Goal: Browse casually

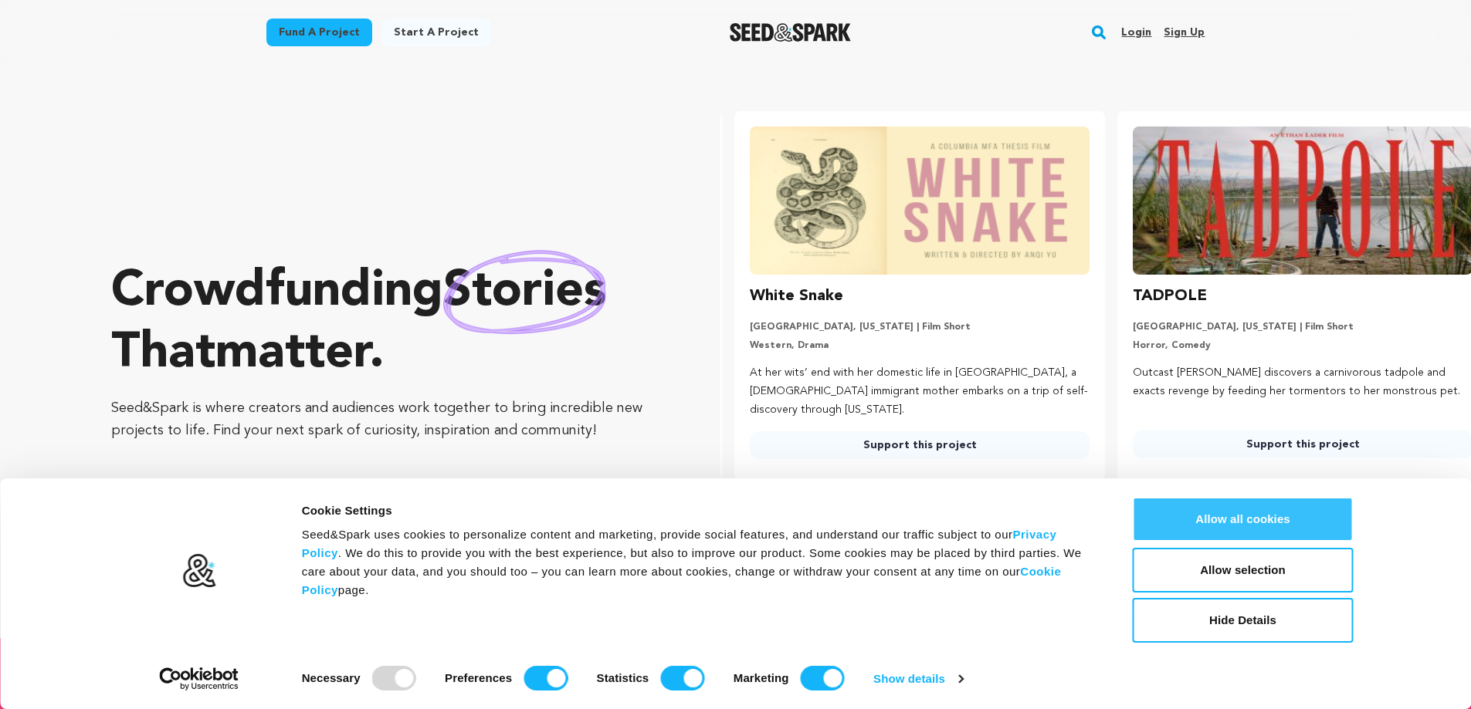
click at [1305, 524] on button "Allow all cookies" at bounding box center [1243, 519] width 221 height 45
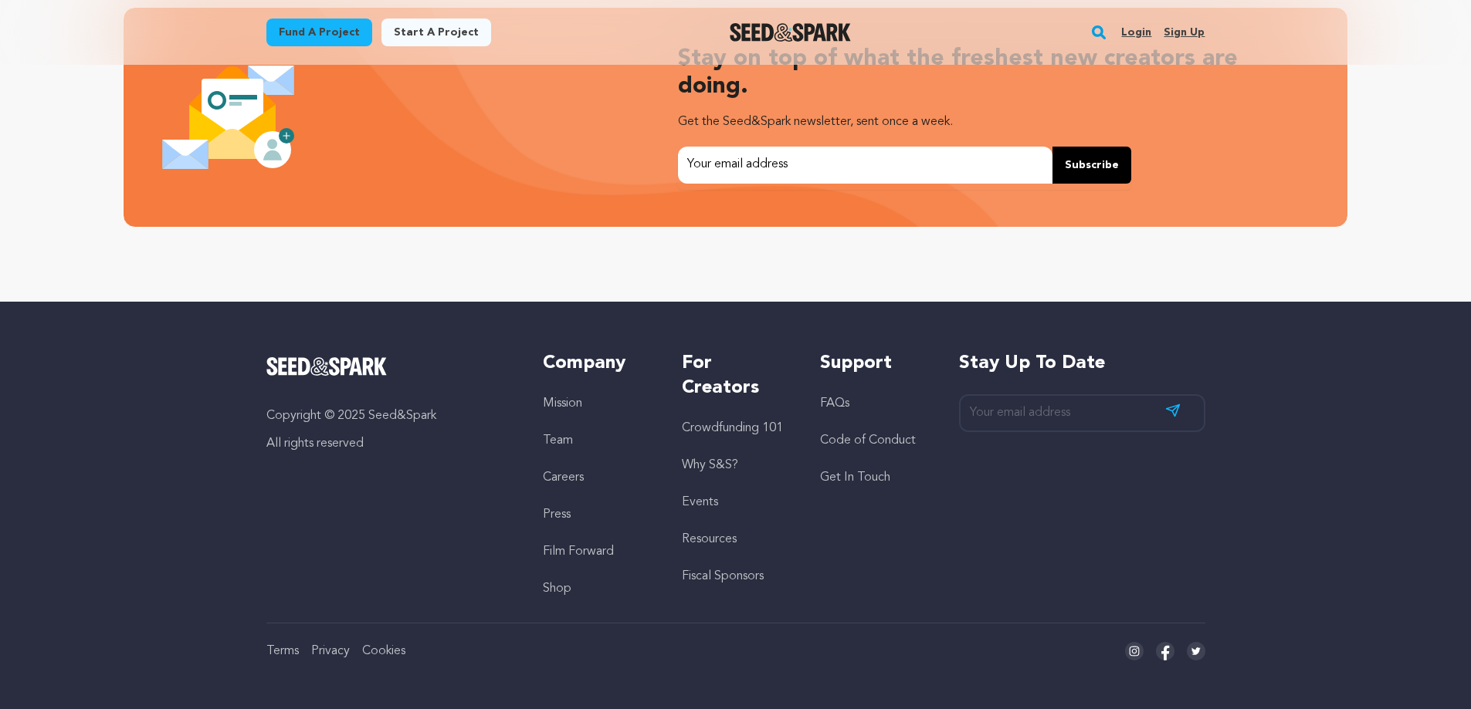
drag, startPoint x: 245, startPoint y: 530, endPoint x: 159, endPoint y: 229, distance: 313.3
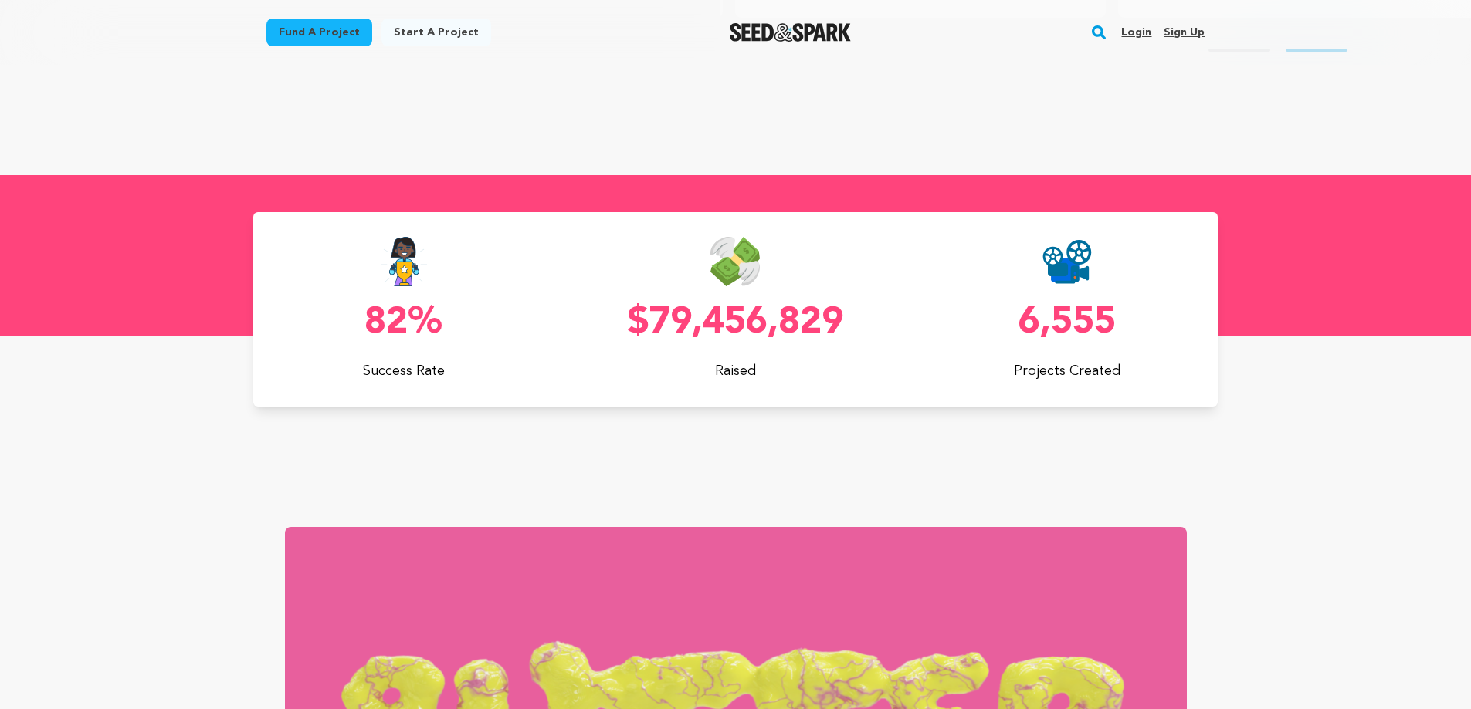
scroll to position [0, 395]
drag, startPoint x: 632, startPoint y: 323, endPoint x: 859, endPoint y: 336, distance: 228.1
click at [859, 336] on p "$79,456,829" at bounding box center [735, 323] width 301 height 37
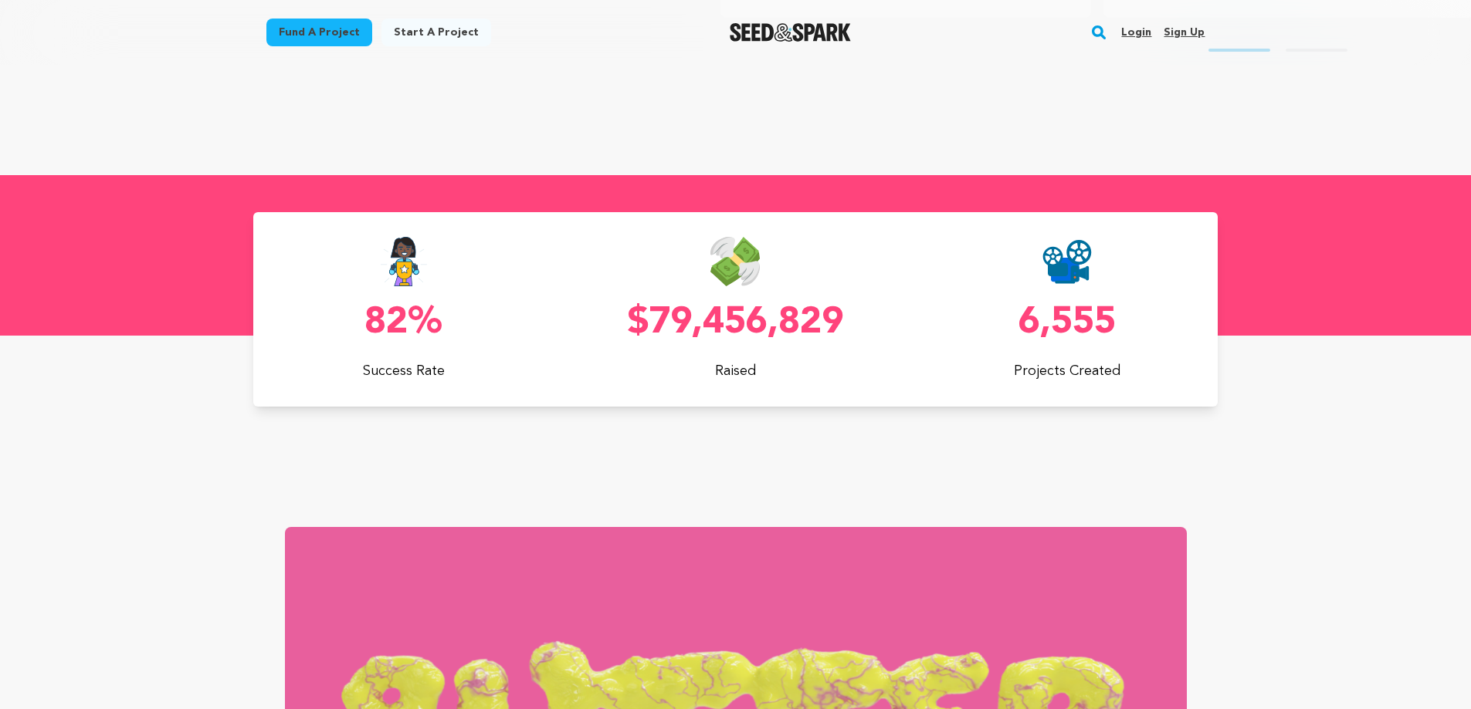
drag, startPoint x: 1028, startPoint y: 329, endPoint x: 1123, endPoint y: 333, distance: 95.8
click at [1123, 333] on p "6,555" at bounding box center [1066, 323] width 301 height 37
drag, startPoint x: 1112, startPoint y: 321, endPoint x: 1004, endPoint y: 316, distance: 108.2
click at [1004, 316] on p "6,555" at bounding box center [1066, 323] width 301 height 37
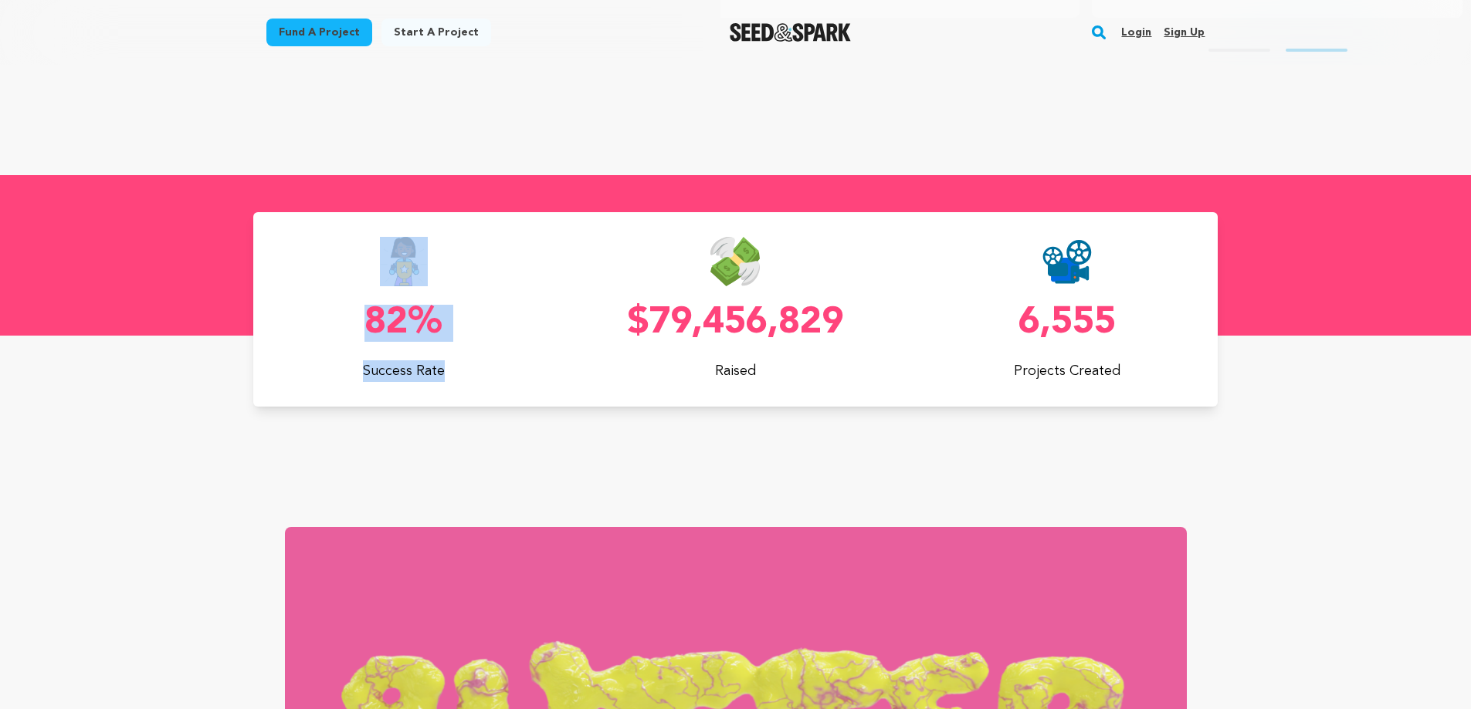
scroll to position [0, 395]
drag, startPoint x: 369, startPoint y: 252, endPoint x: 499, endPoint y: 371, distance: 176.5
click at [499, 371] on div "82% Success Rate" at bounding box center [403, 309] width 301 height 145
click at [575, 378] on div "82% Success Rate $79,456,829 Raised 6,555 Projects Created" at bounding box center [735, 309] width 964 height 145
drag, startPoint x: 594, startPoint y: 286, endPoint x: 817, endPoint y: 374, distance: 238.8
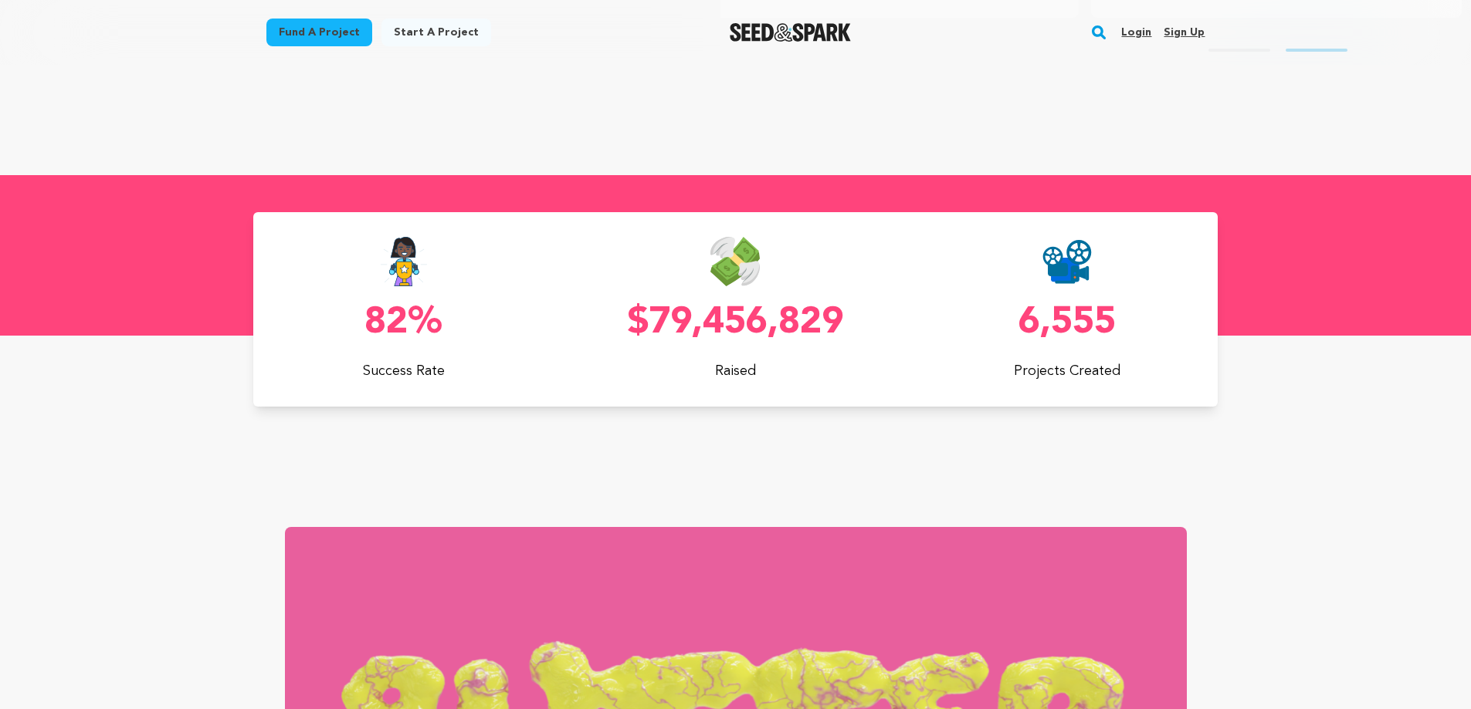
click at [817, 374] on div "$79,456,829 Raised" at bounding box center [735, 309] width 301 height 145
click at [949, 365] on p "Projects Created" at bounding box center [1066, 372] width 301 height 22
drag, startPoint x: 997, startPoint y: 322, endPoint x: 1163, endPoint y: 355, distance: 168.5
click at [1163, 355] on div "6,555 Projects Created" at bounding box center [1066, 309] width 301 height 145
click at [1163, 357] on div "6,555 Projects Created" at bounding box center [1066, 309] width 301 height 145
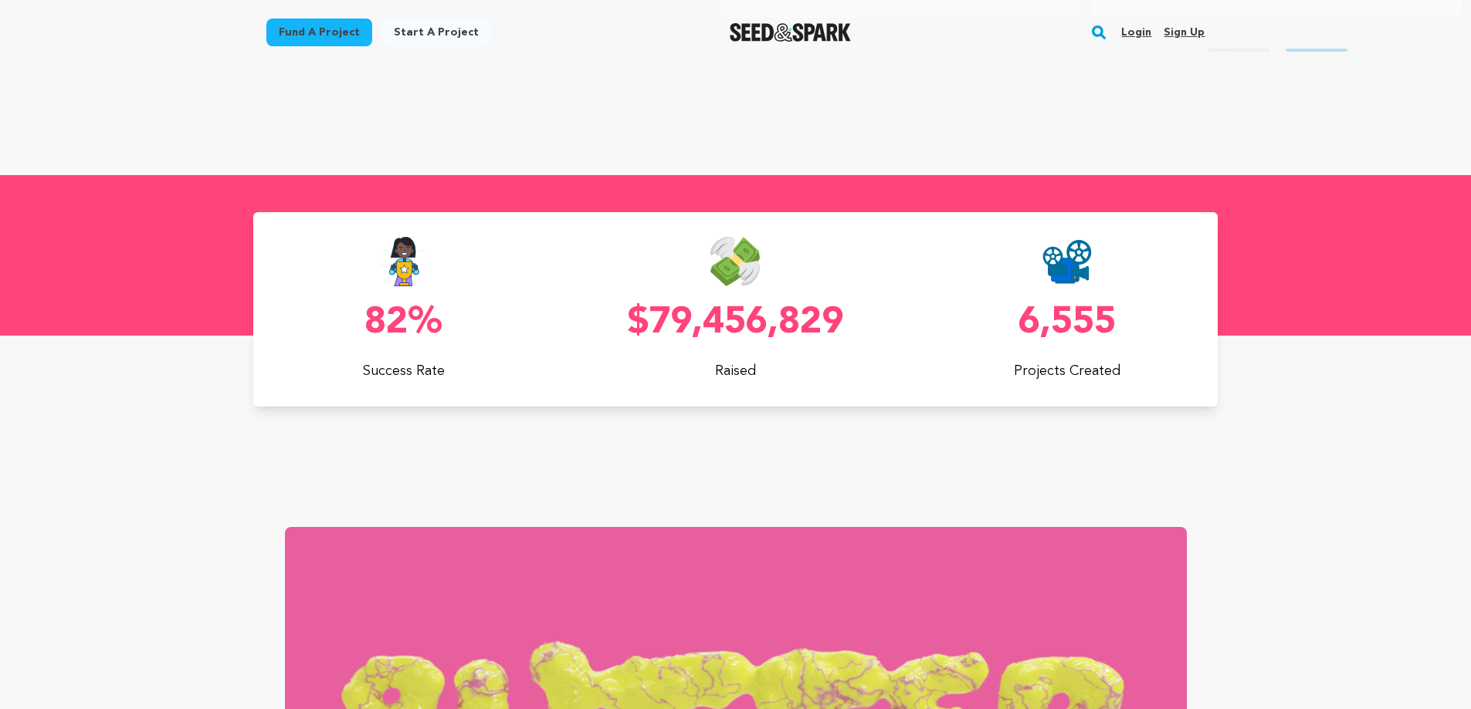
click at [1108, 373] on p "Projects Created" at bounding box center [1066, 372] width 301 height 22
click at [1137, 373] on p "Projects Created" at bounding box center [1066, 372] width 301 height 22
drag, startPoint x: 1128, startPoint y: 375, endPoint x: 1024, endPoint y: 307, distance: 123.8
click at [1024, 307] on div "6,555 Projects Created" at bounding box center [1066, 309] width 301 height 145
